Goal: Task Accomplishment & Management: Manage account settings

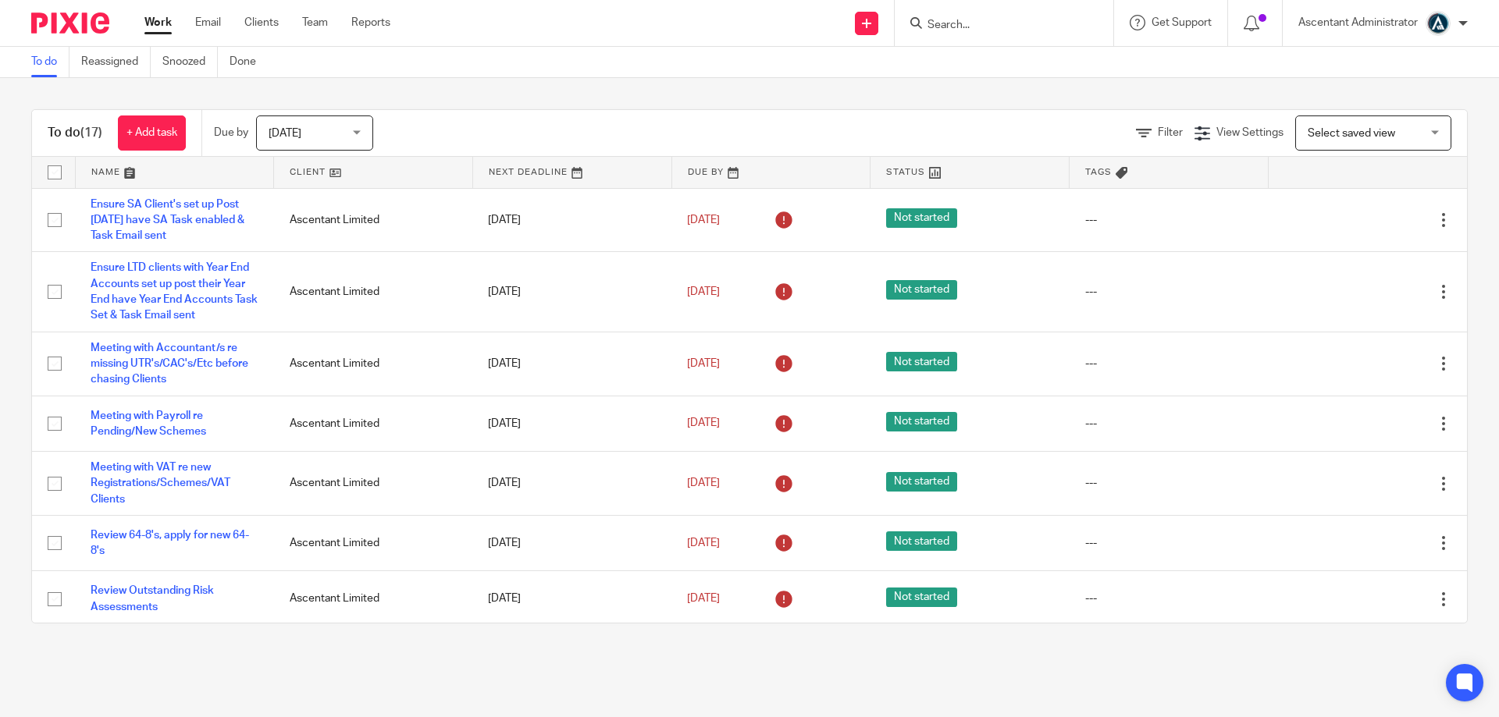
click at [1461, 27] on div at bounding box center [1462, 23] width 9 height 9
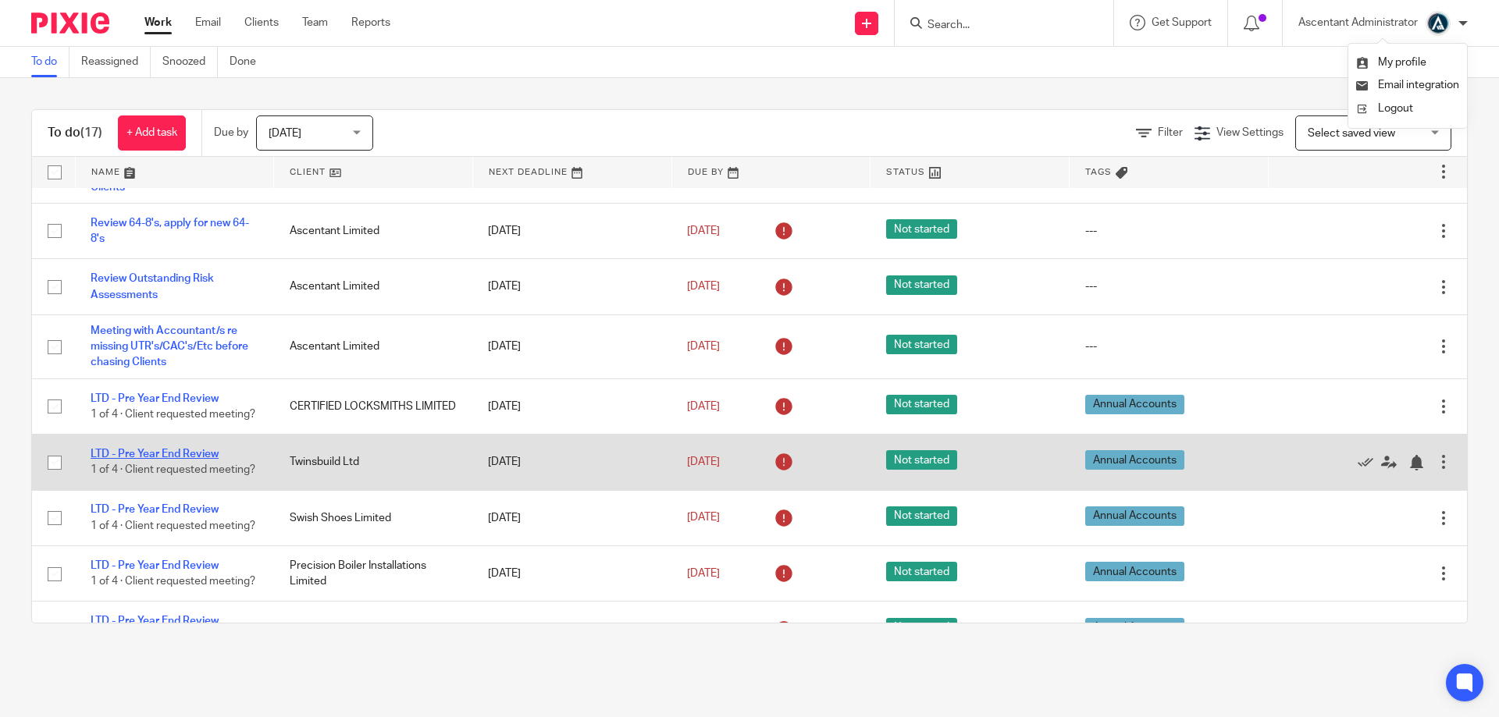
scroll to position [390, 0]
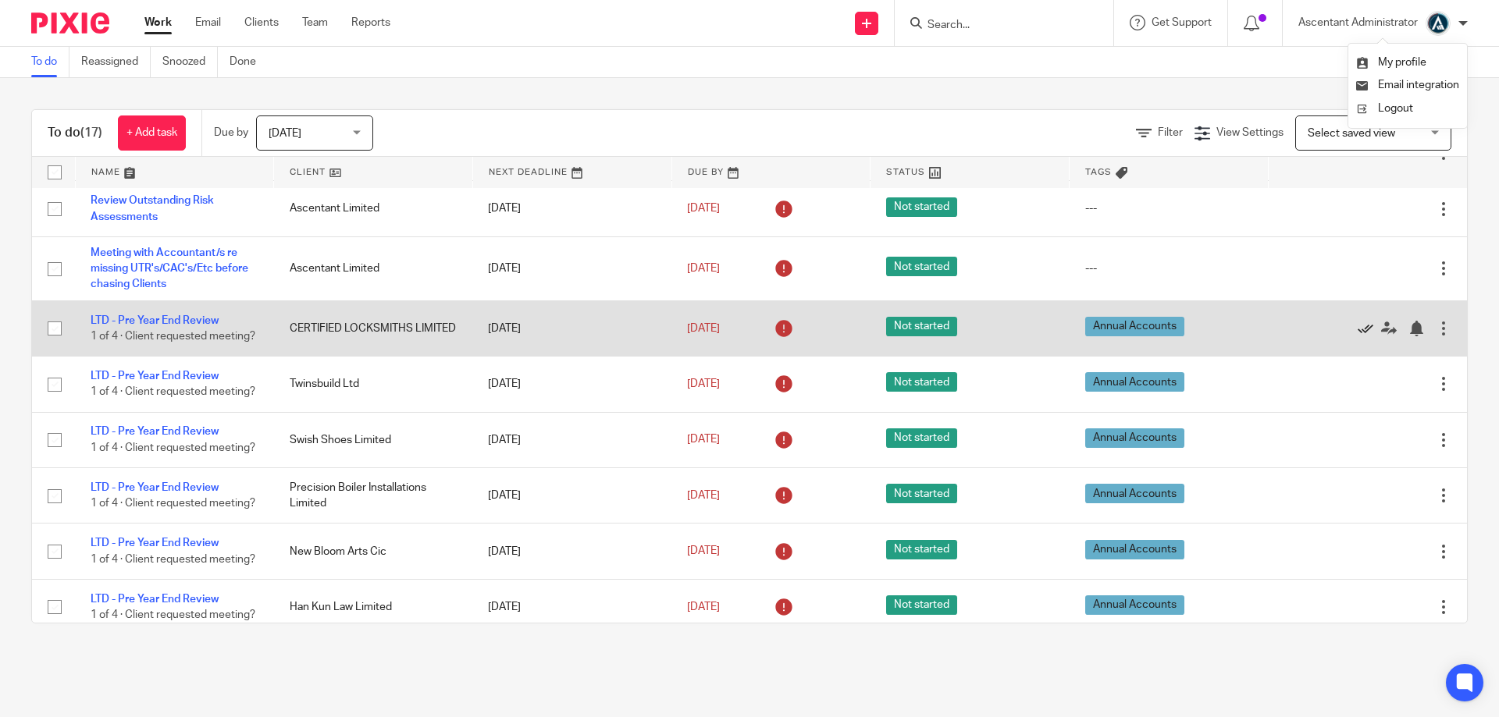
click at [1357, 334] on icon at bounding box center [1365, 329] width 16 height 16
click at [1357, 333] on icon at bounding box center [1365, 329] width 16 height 16
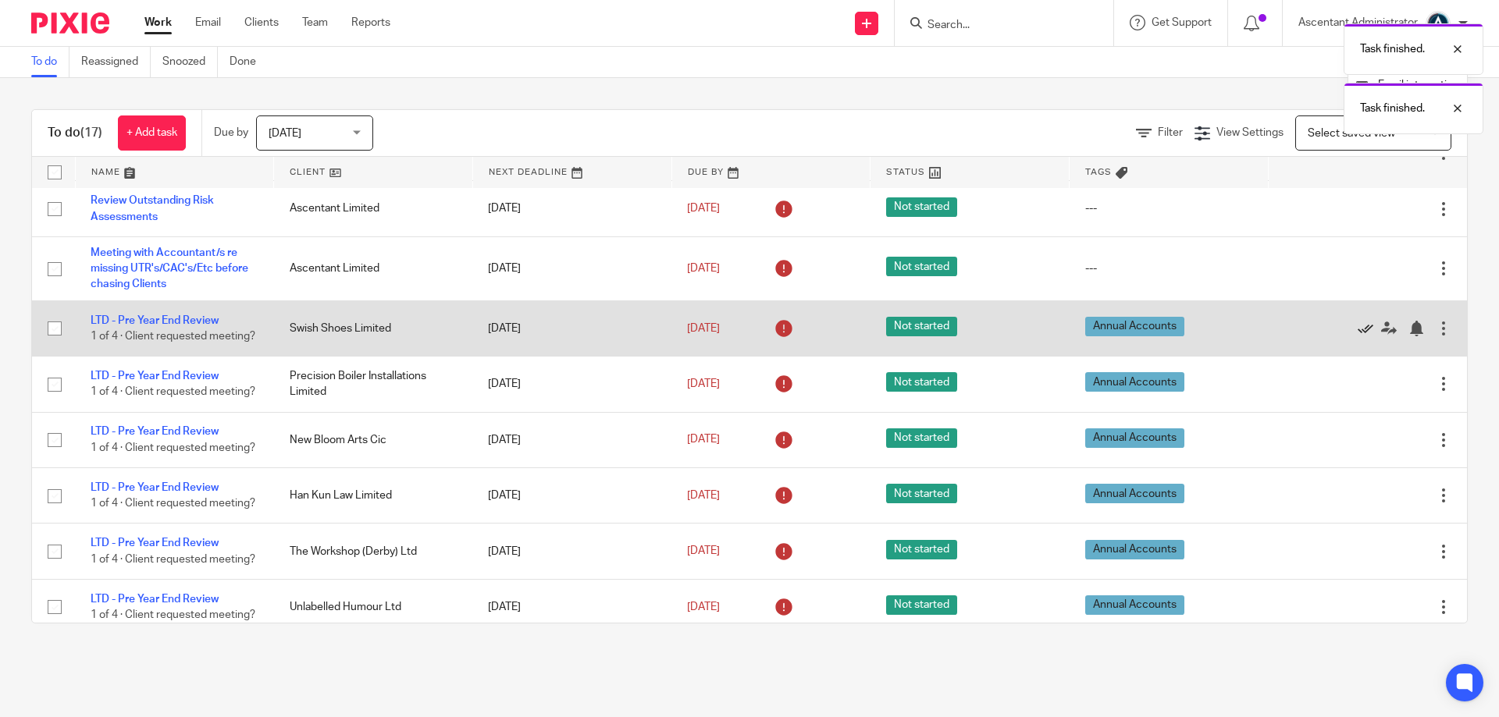
click at [1357, 333] on icon at bounding box center [1365, 329] width 16 height 16
click at [1357, 335] on icon at bounding box center [1365, 329] width 16 height 16
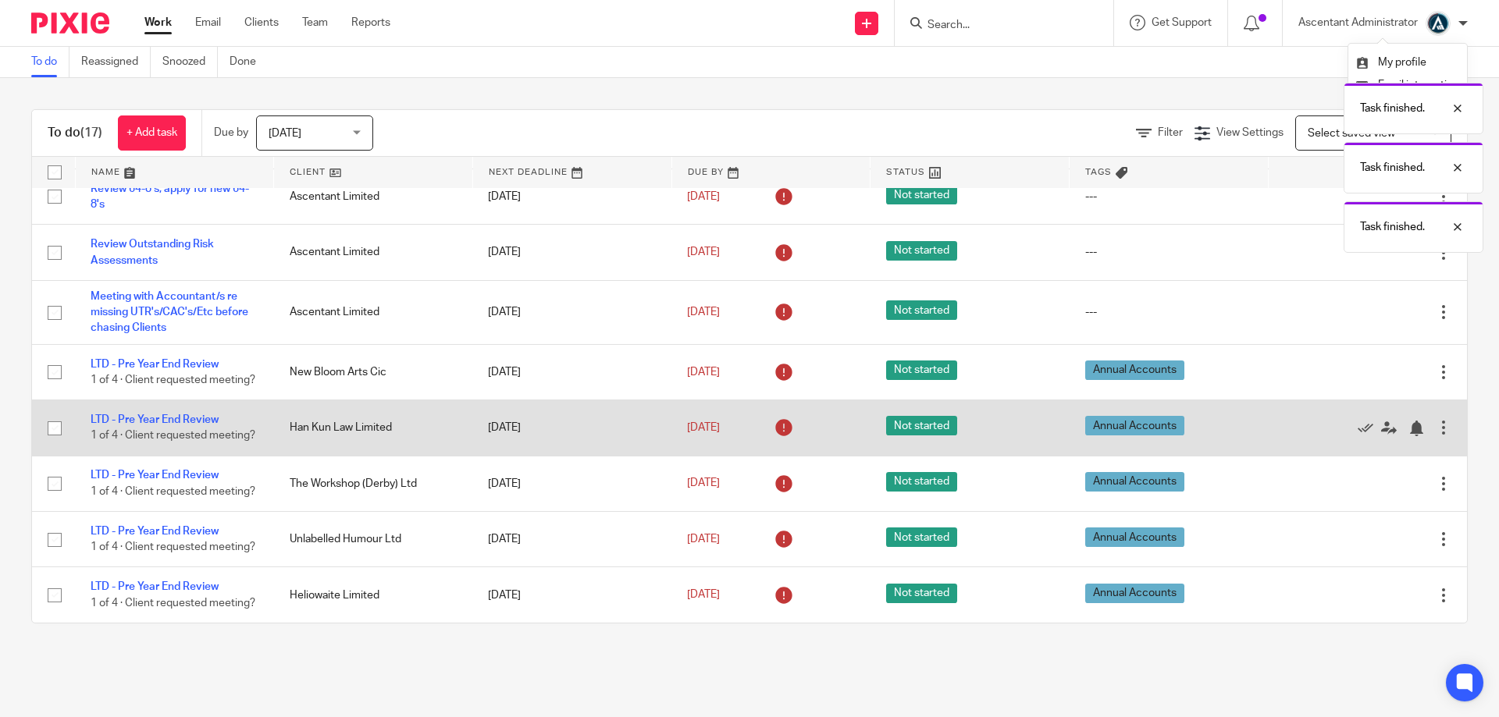
scroll to position [390, 0]
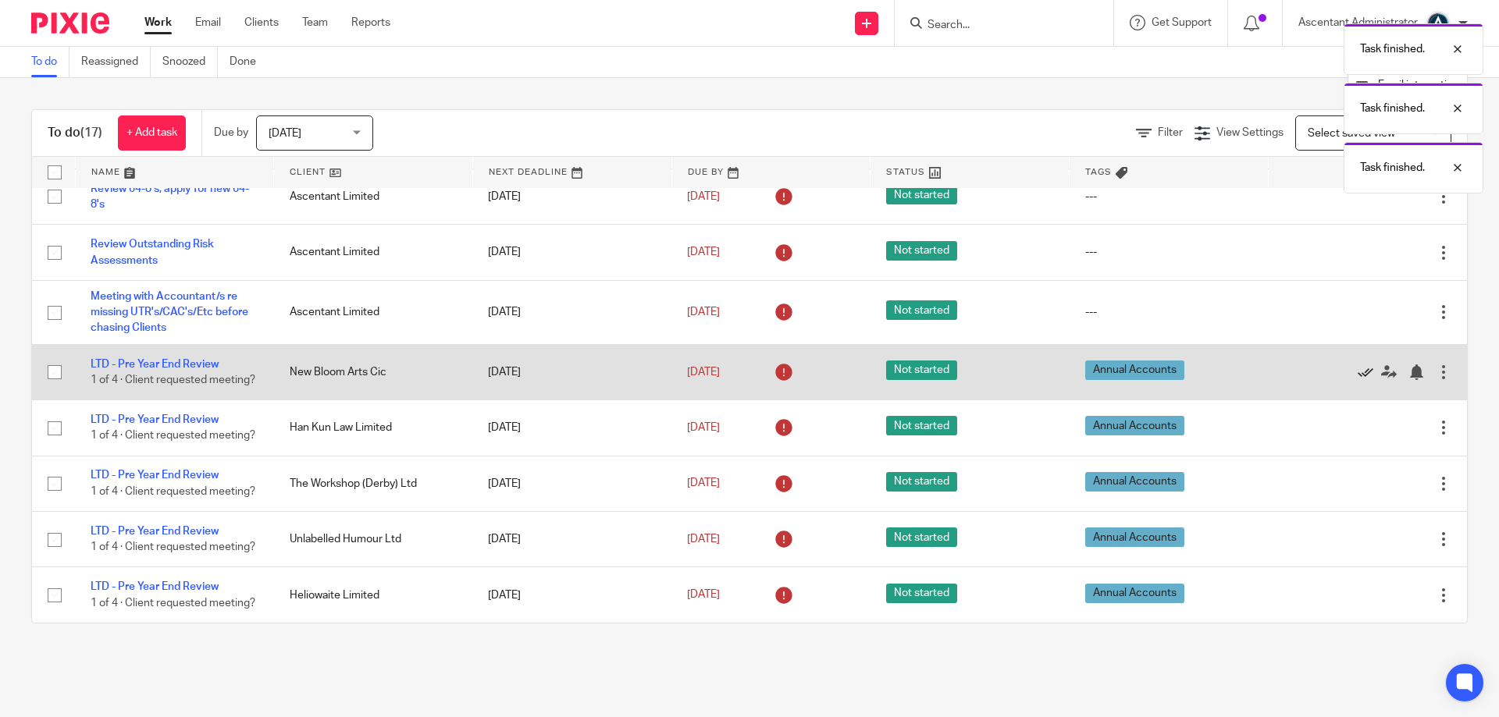
click at [1357, 365] on icon at bounding box center [1365, 373] width 16 height 16
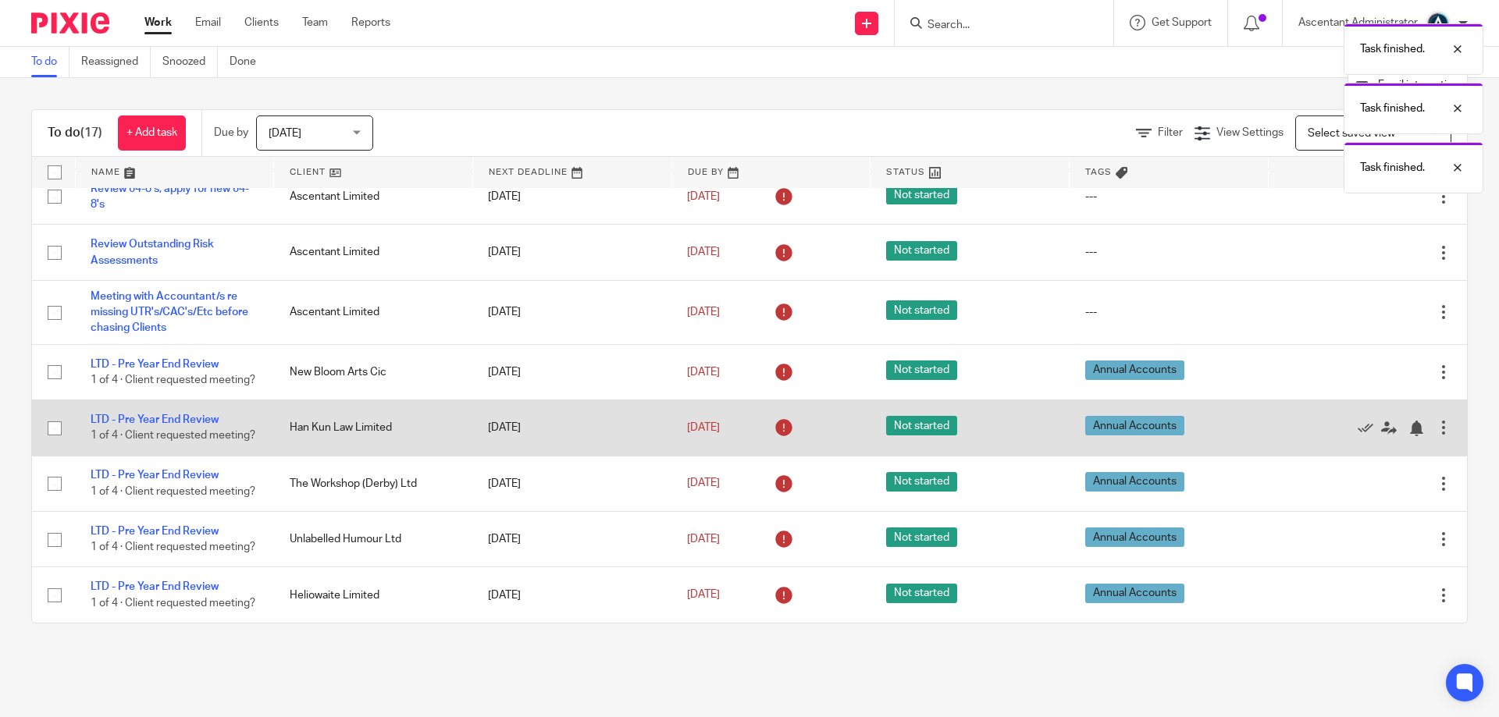
scroll to position [326, 0]
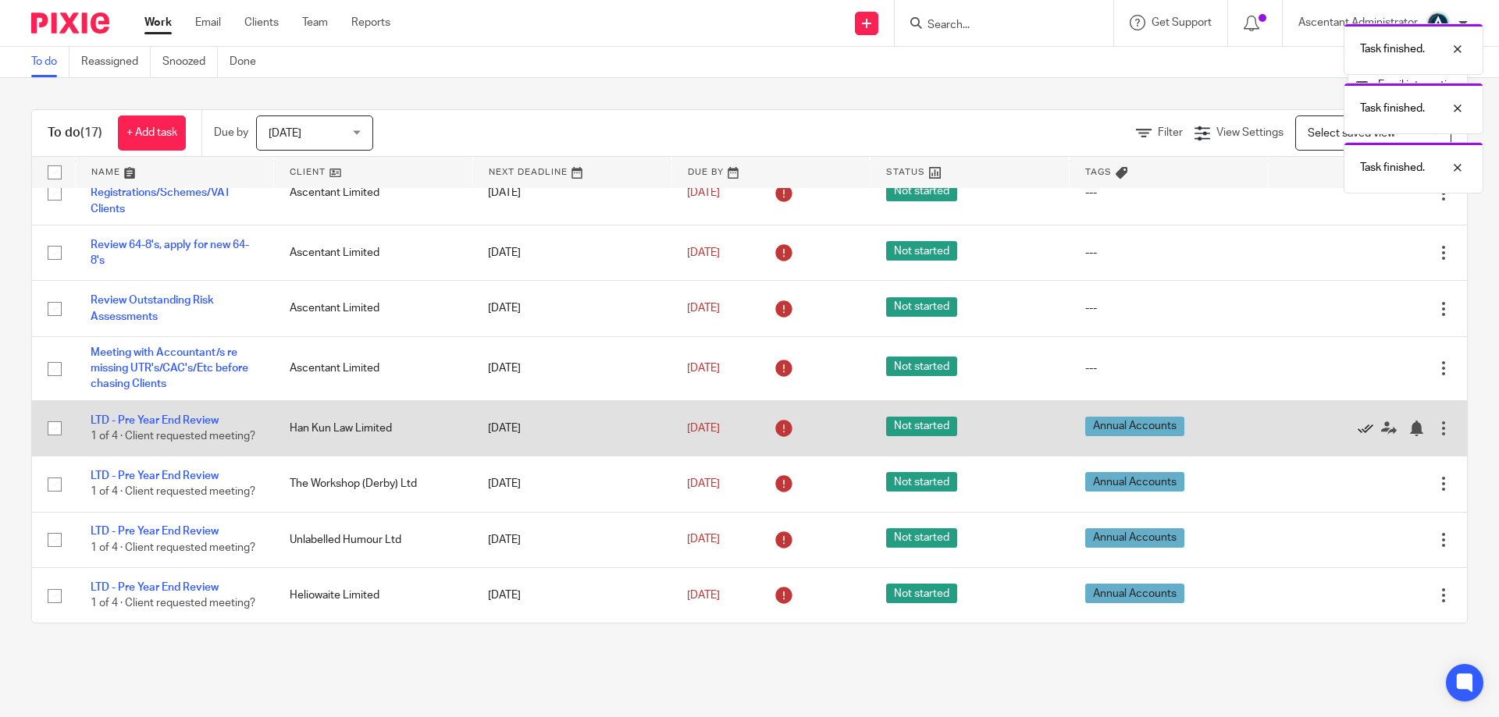
click at [1357, 421] on icon at bounding box center [1365, 429] width 16 height 16
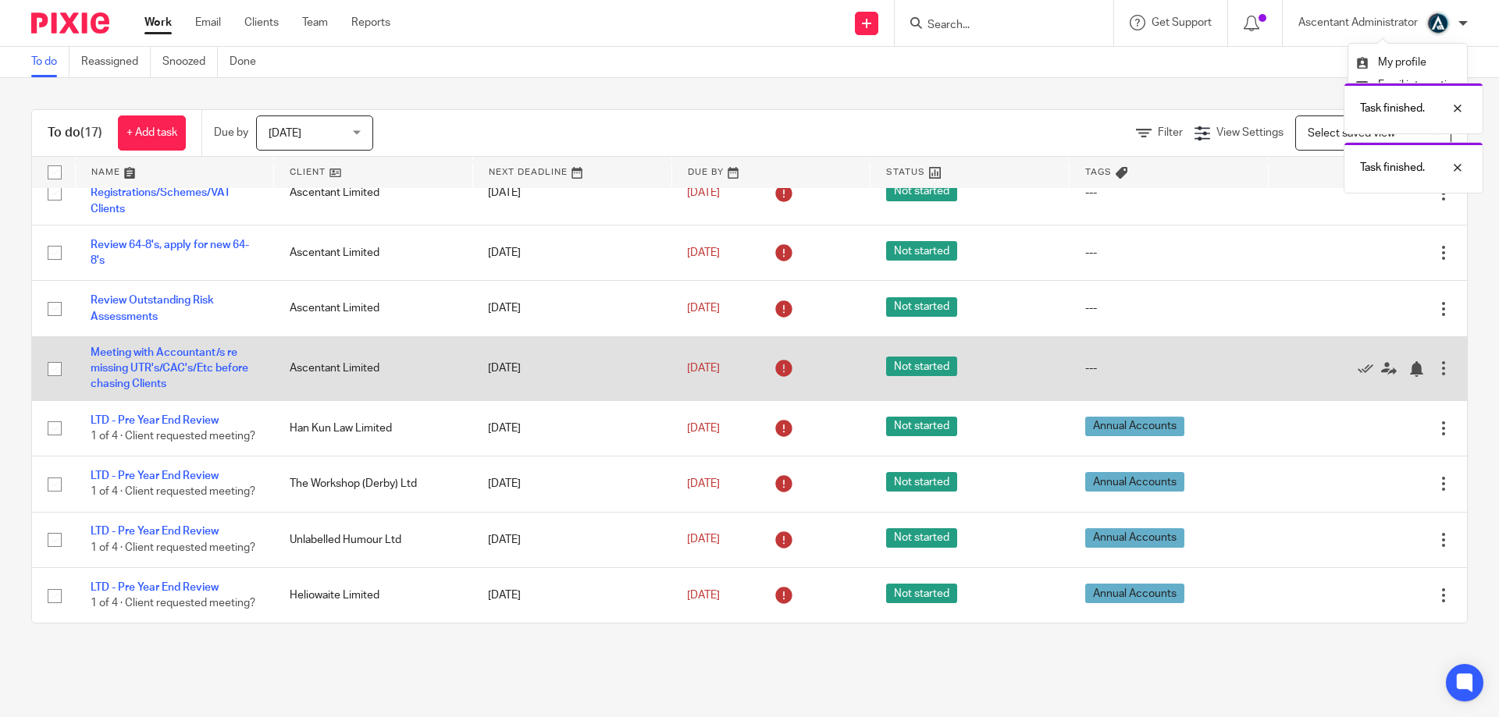
scroll to position [261, 0]
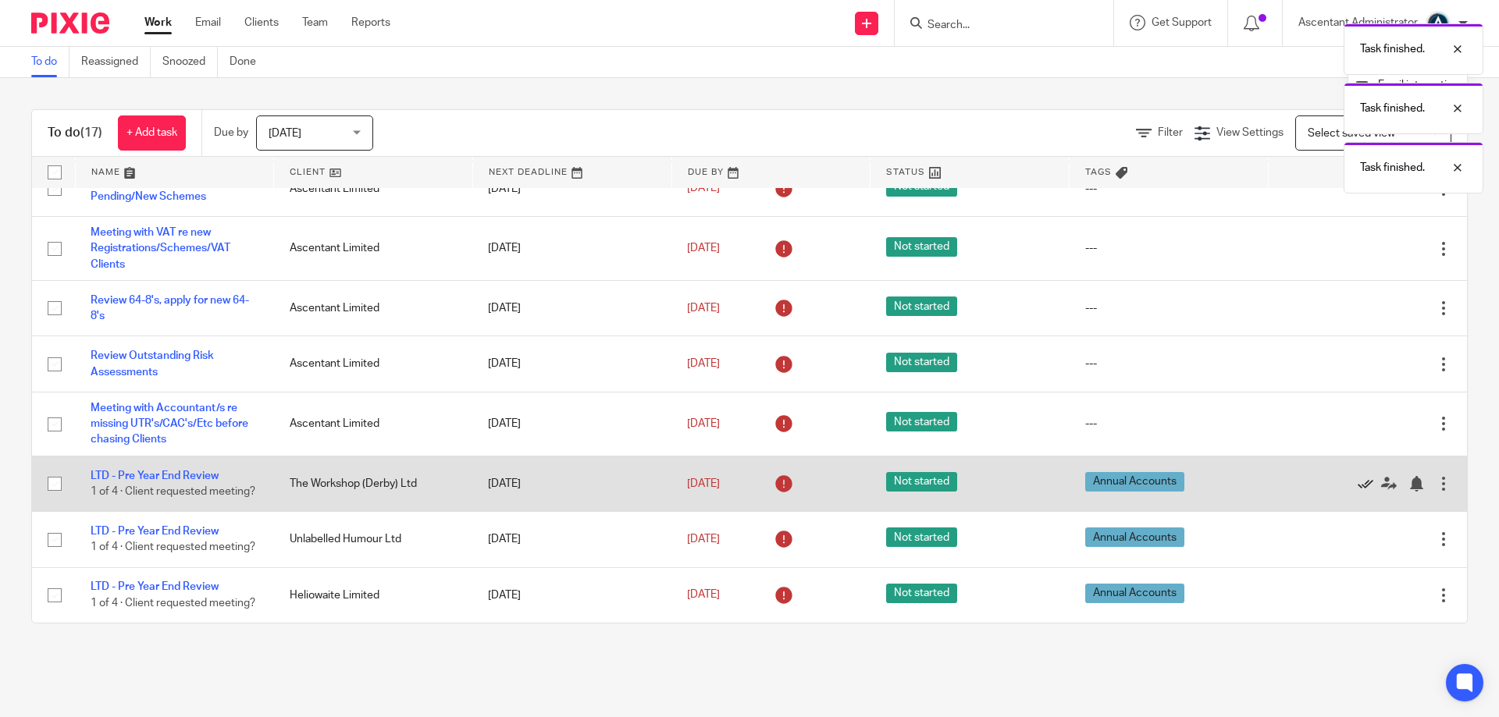
click at [1357, 476] on icon at bounding box center [1365, 484] width 16 height 16
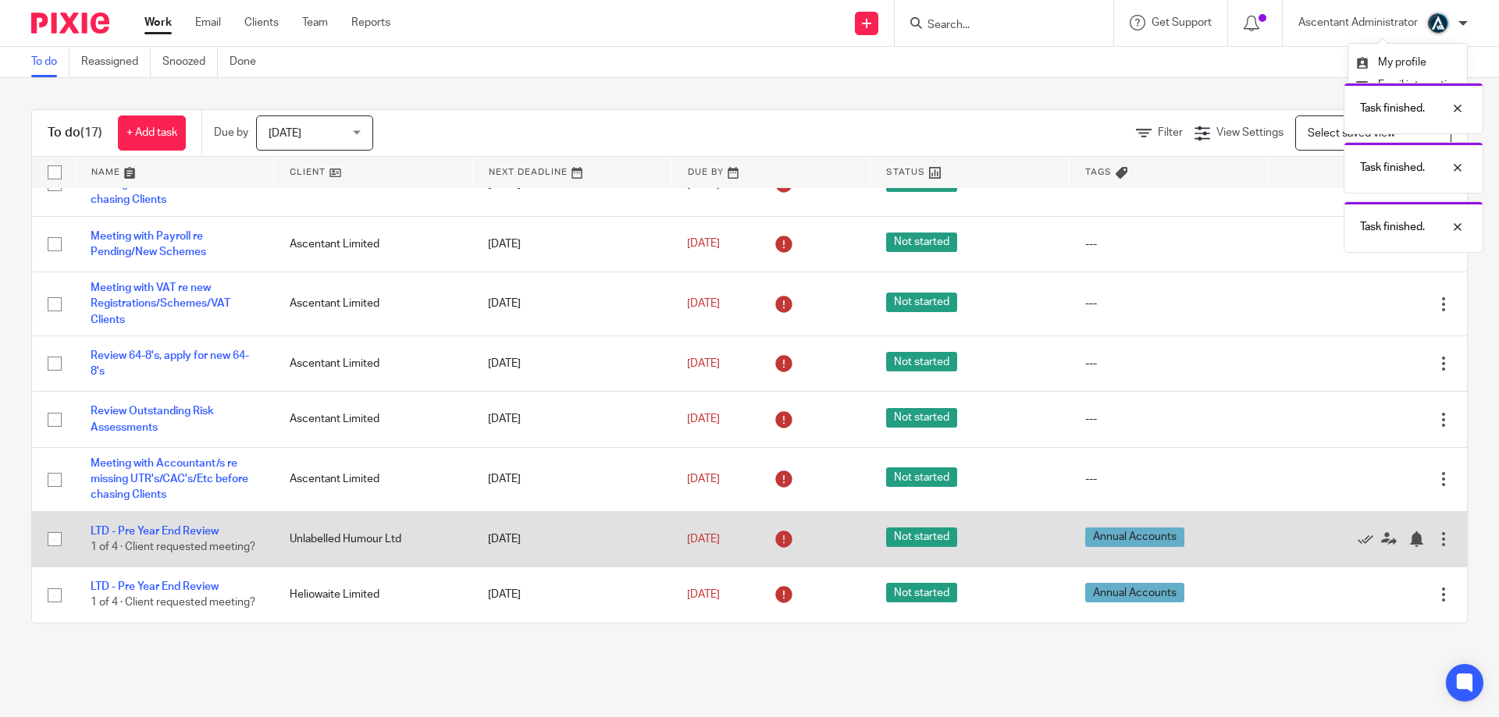
scroll to position [197, 0]
click at [1357, 532] on icon at bounding box center [1365, 540] width 16 height 16
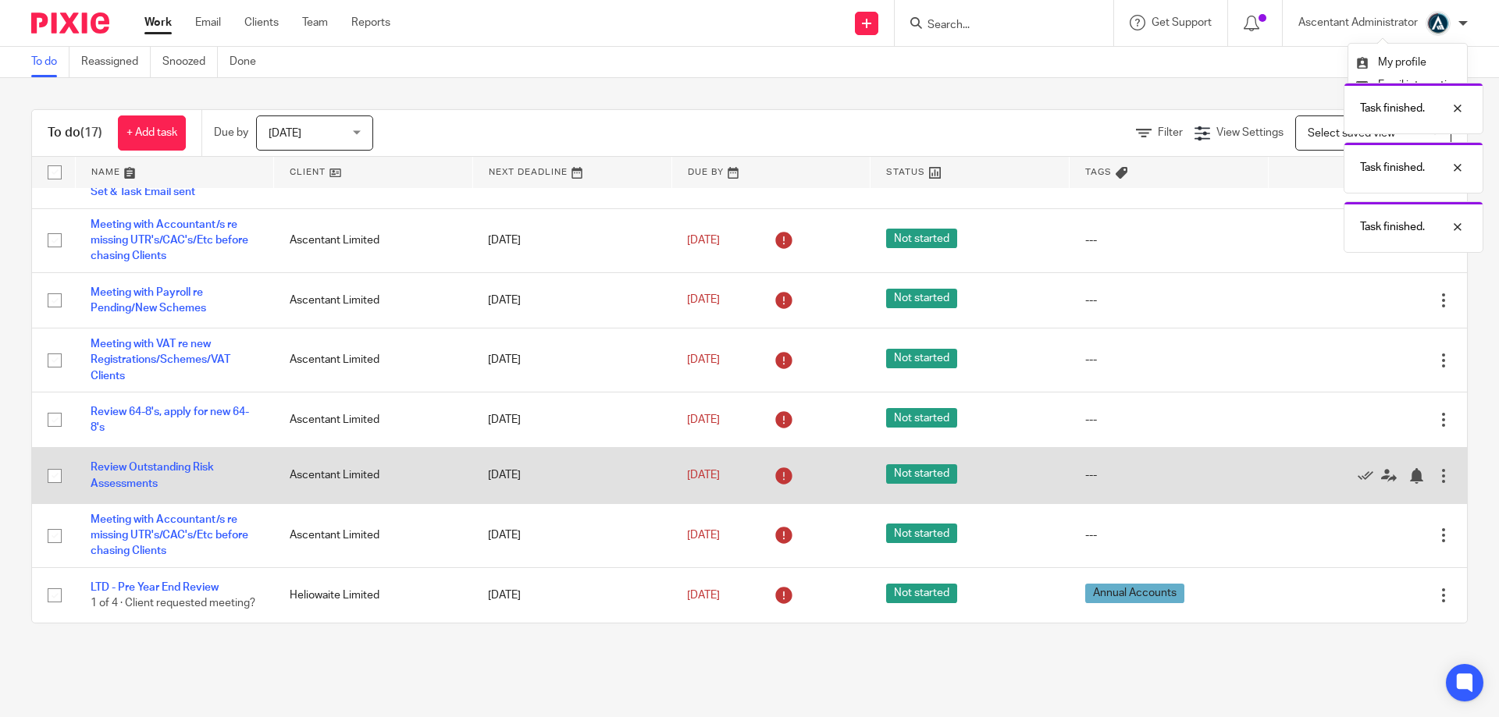
scroll to position [132, 0]
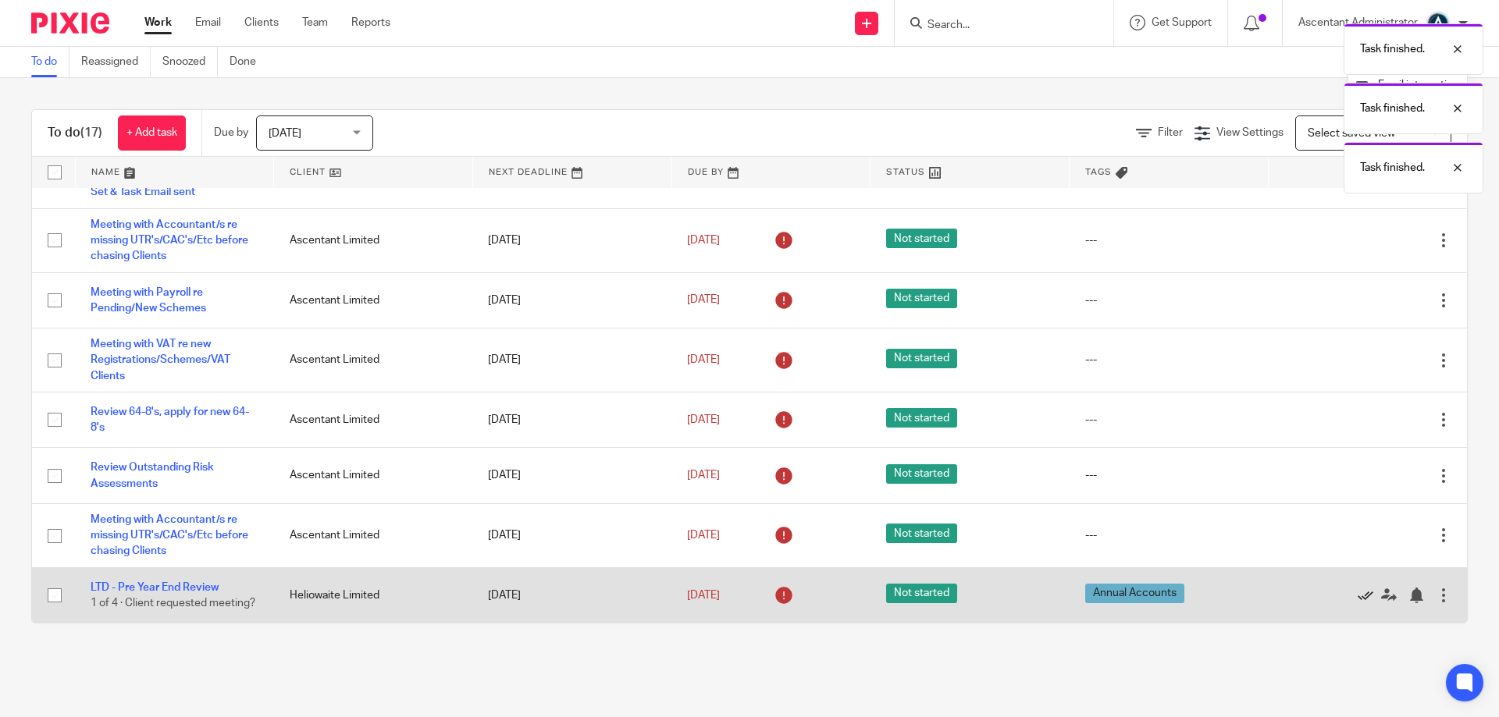
click at [1357, 591] on icon at bounding box center [1365, 596] width 16 height 16
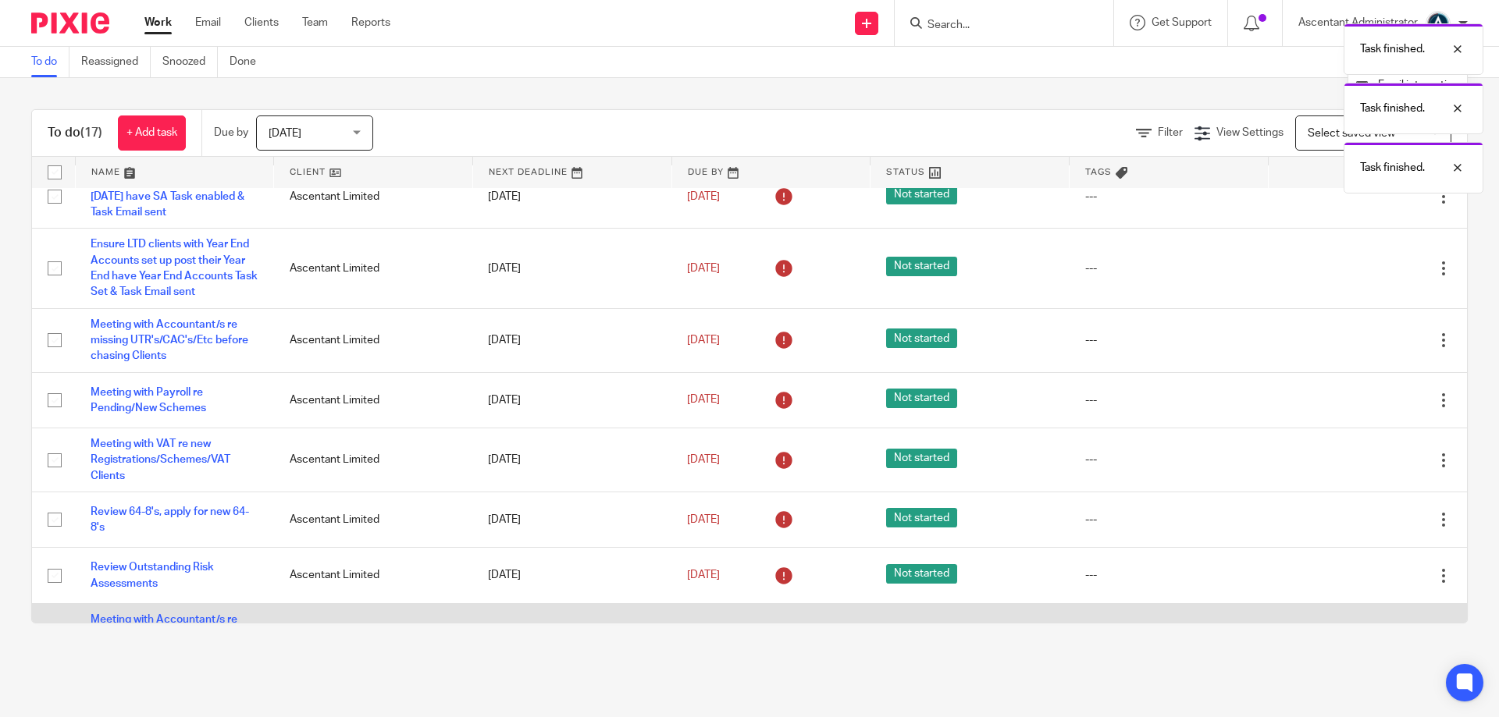
scroll to position [0, 0]
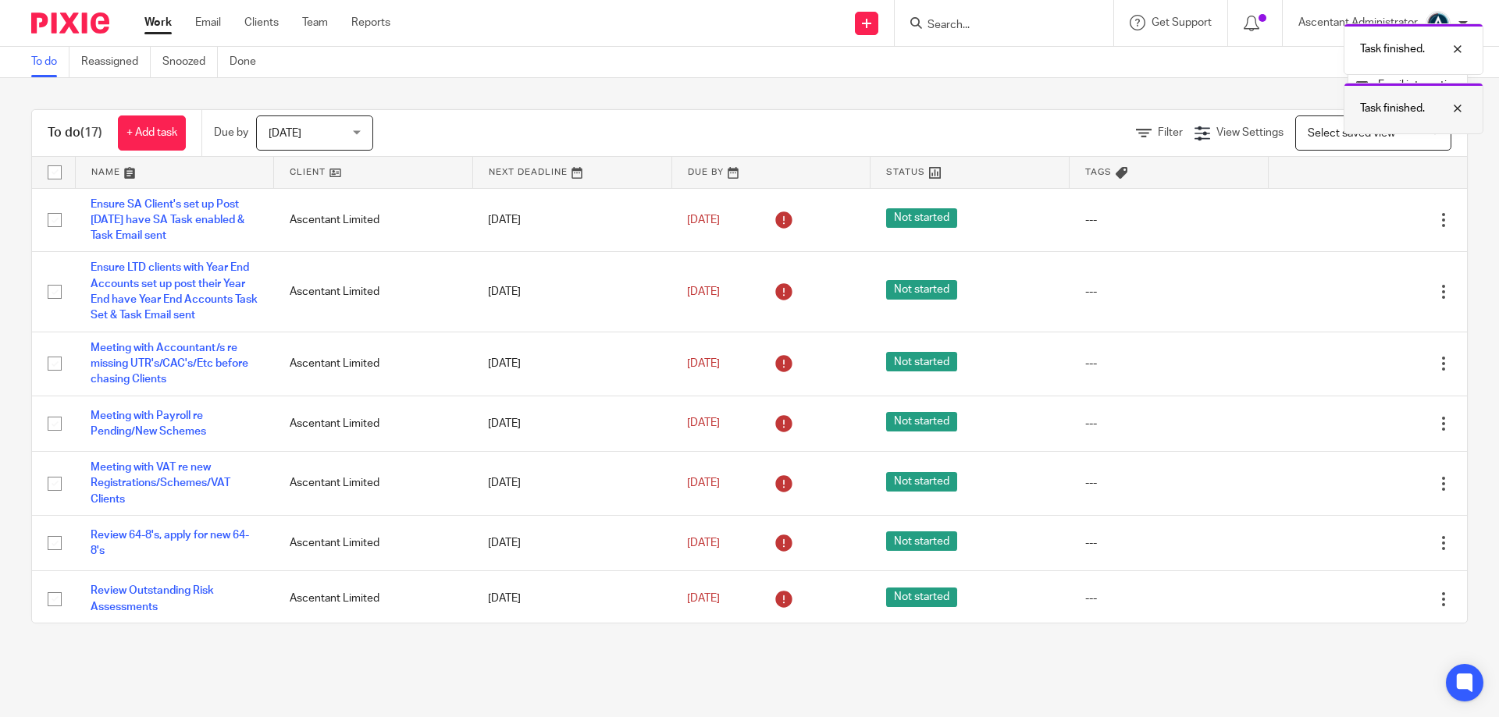
click at [1456, 109] on div at bounding box center [1446, 108] width 42 height 19
click at [1462, 46] on div at bounding box center [1446, 49] width 42 height 19
click at [1461, 22] on div at bounding box center [1462, 23] width 9 height 9
click at [1462, 27] on div at bounding box center [1462, 23] width 9 height 9
click at [1394, 109] on span "Logout" at bounding box center [1395, 108] width 35 height 11
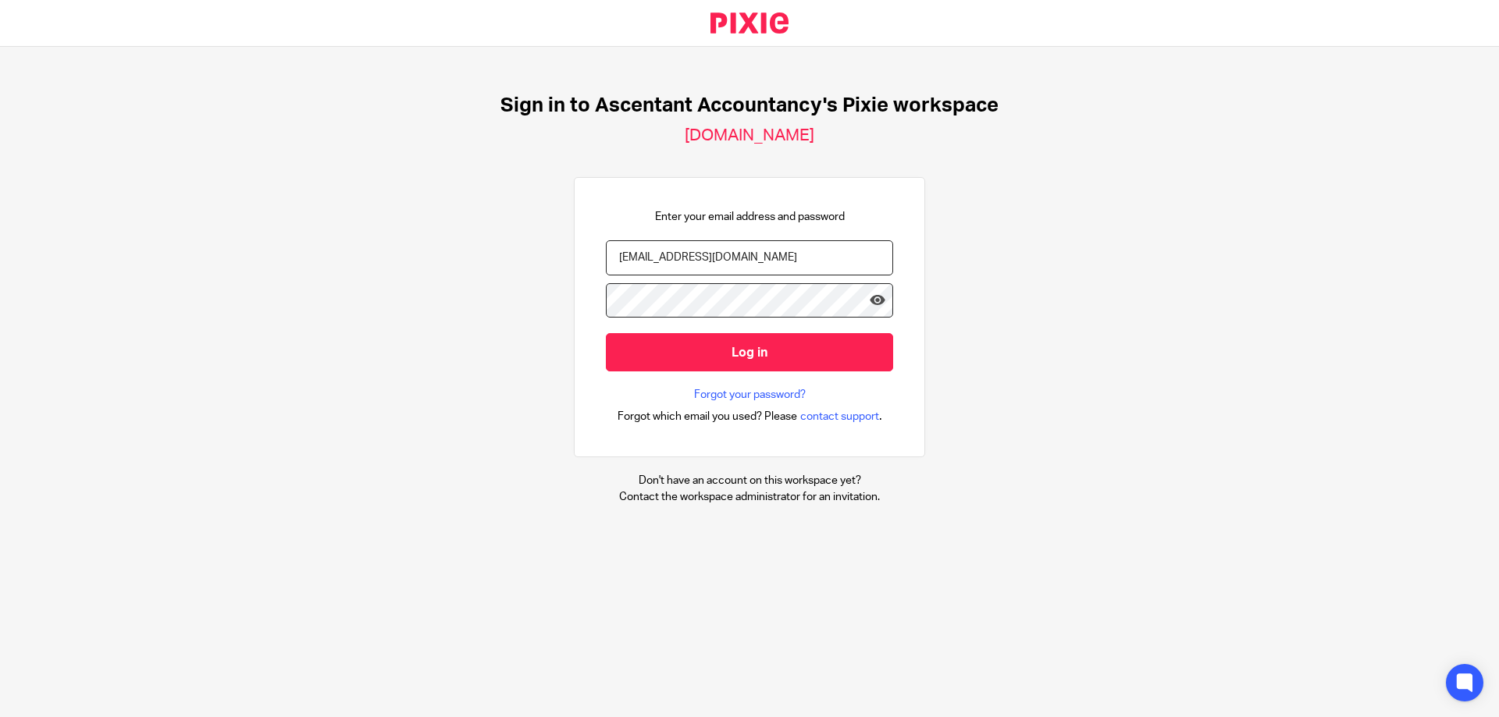
click at [706, 254] on input "[EMAIL_ADDRESS][DOMAIN_NAME]" at bounding box center [749, 257] width 287 height 35
type input "[PERSON_NAME][EMAIL_ADDRESS][PERSON_NAME][DOMAIN_NAME]"
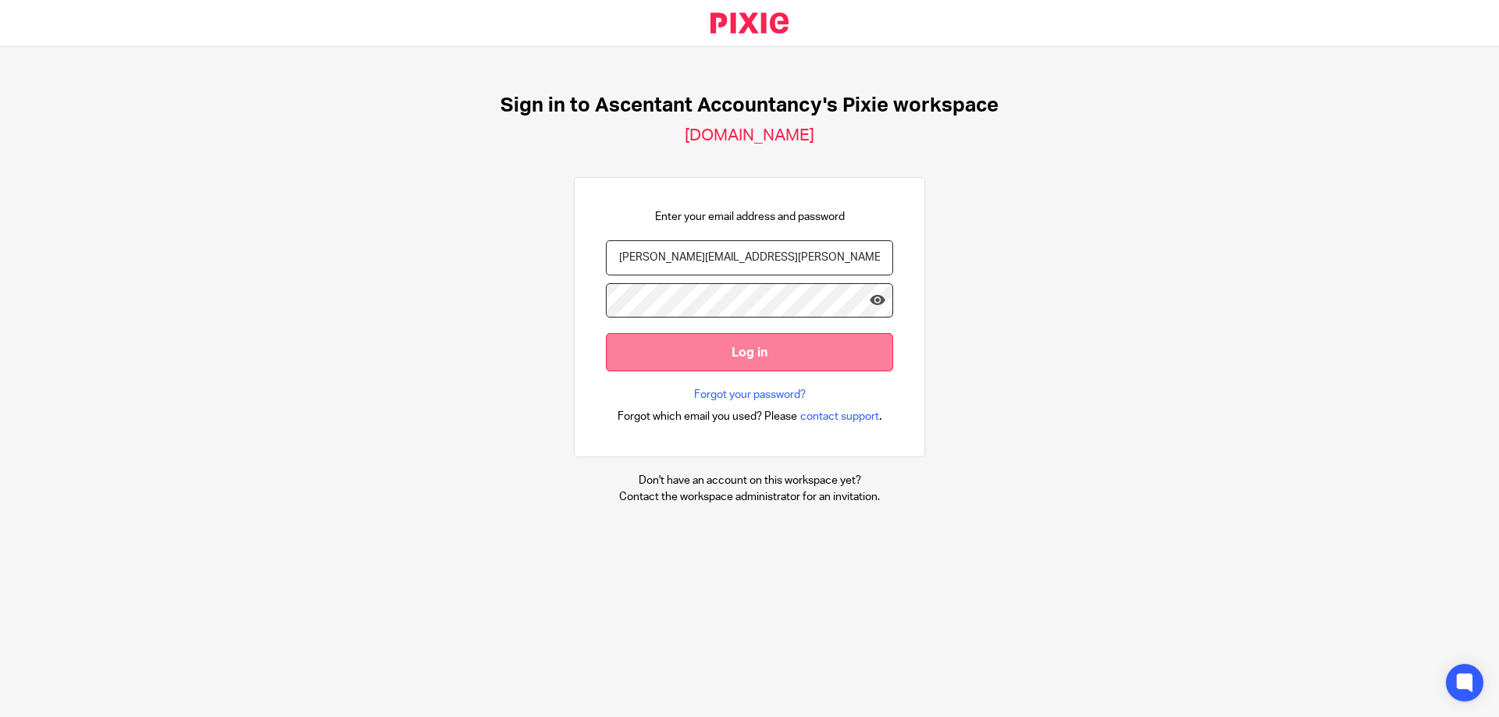
click at [734, 353] on input "Log in" at bounding box center [749, 352] width 287 height 38
